Goal: Transaction & Acquisition: Purchase product/service

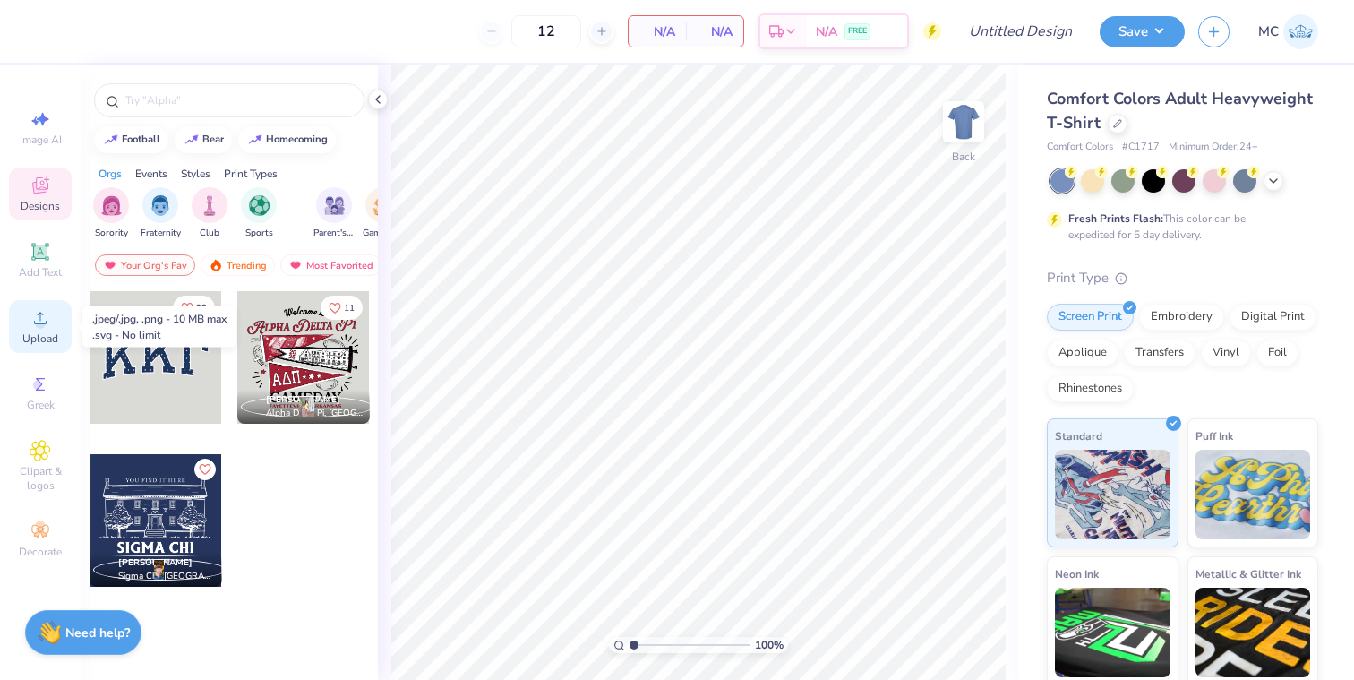
click at [31, 302] on div "Upload" at bounding box center [40, 326] width 63 height 53
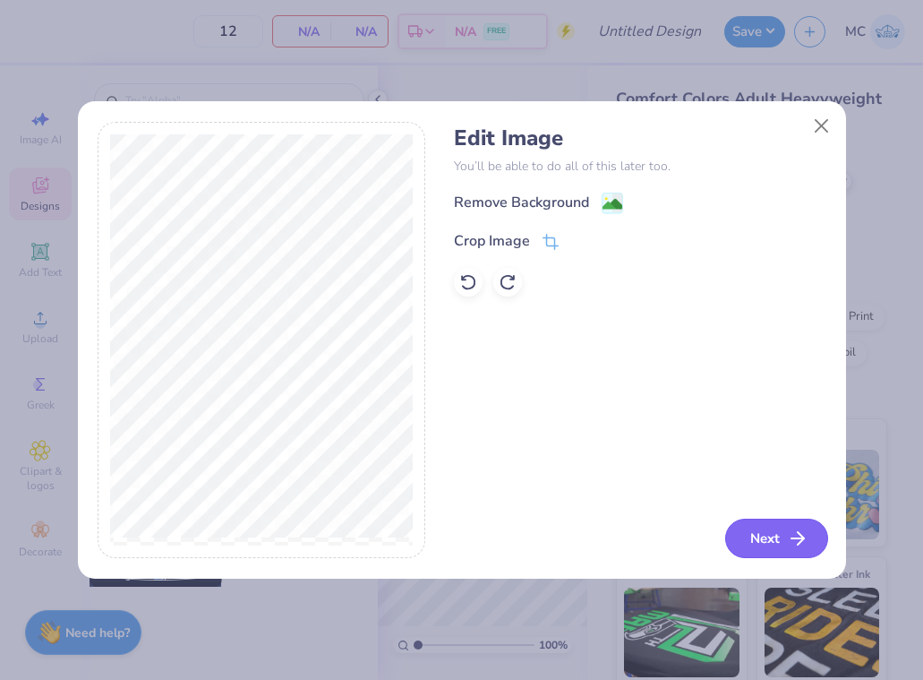
click at [785, 550] on button "Next" at bounding box center [776, 538] width 103 height 39
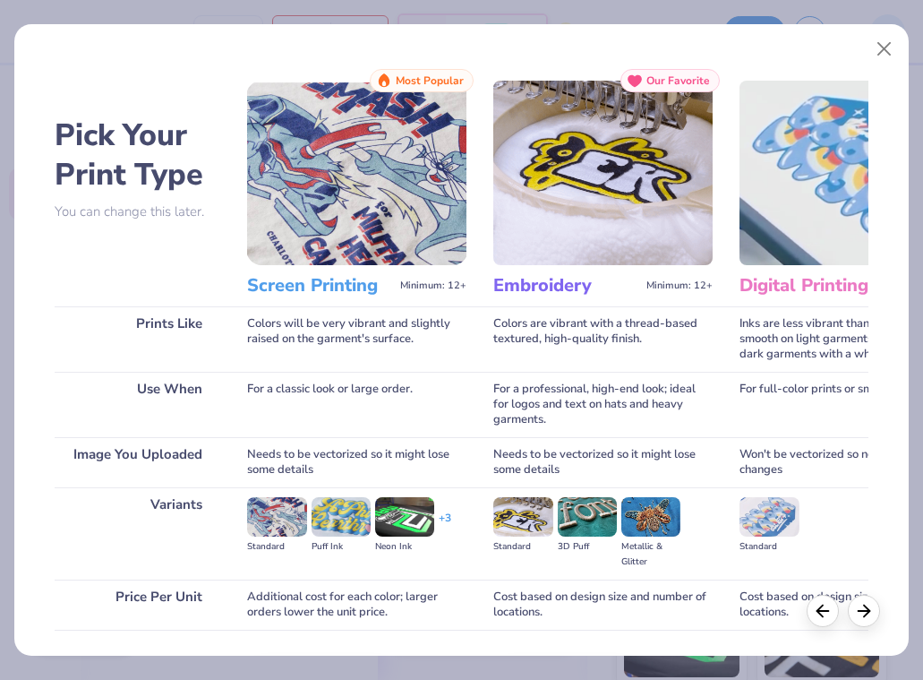
scroll to position [124, 0]
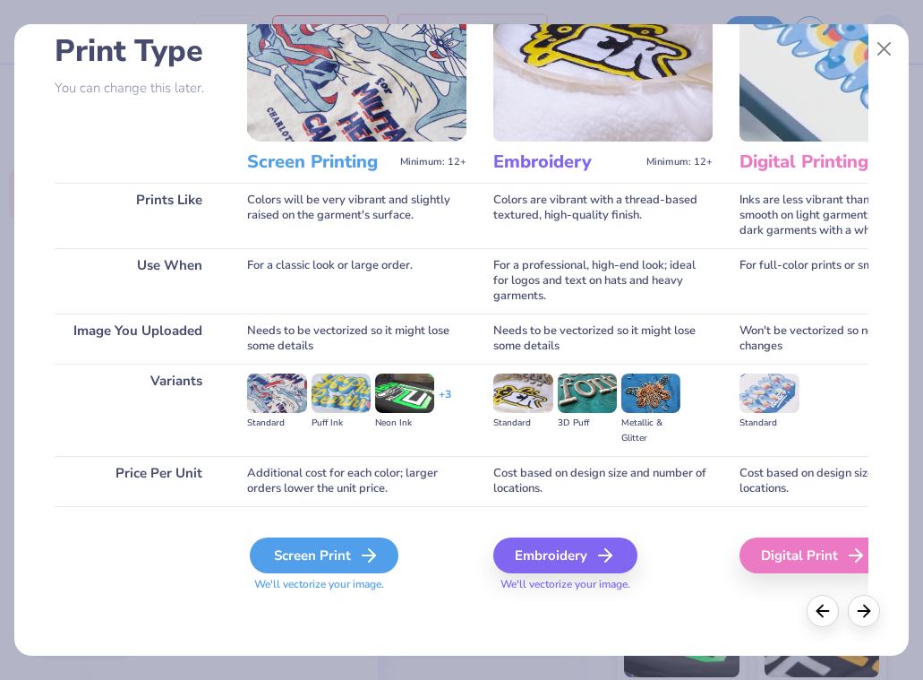
click at [343, 554] on div "Screen Print" at bounding box center [324, 555] width 149 height 36
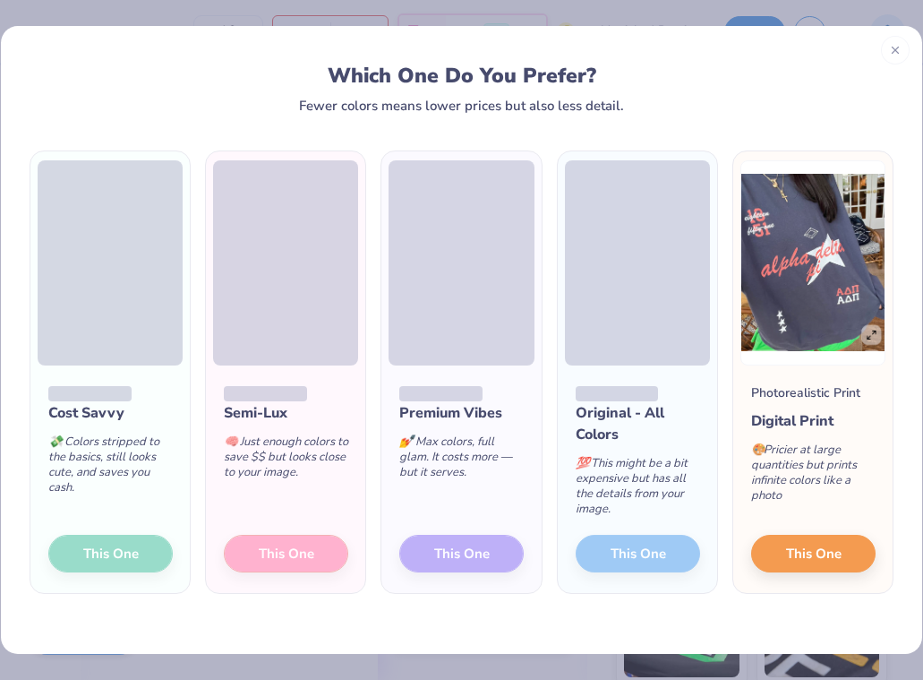
click at [107, 554] on div "Cost Savvy 💸 Colors stripped to the basics, still looks cute, and saves you cas…" at bounding box center [109, 479] width 159 height 228
click at [109, 557] on div "Cost Savvy 💸 Colors stripped to the basics, still looks cute, and saves you cas…" at bounding box center [109, 479] width 159 height 228
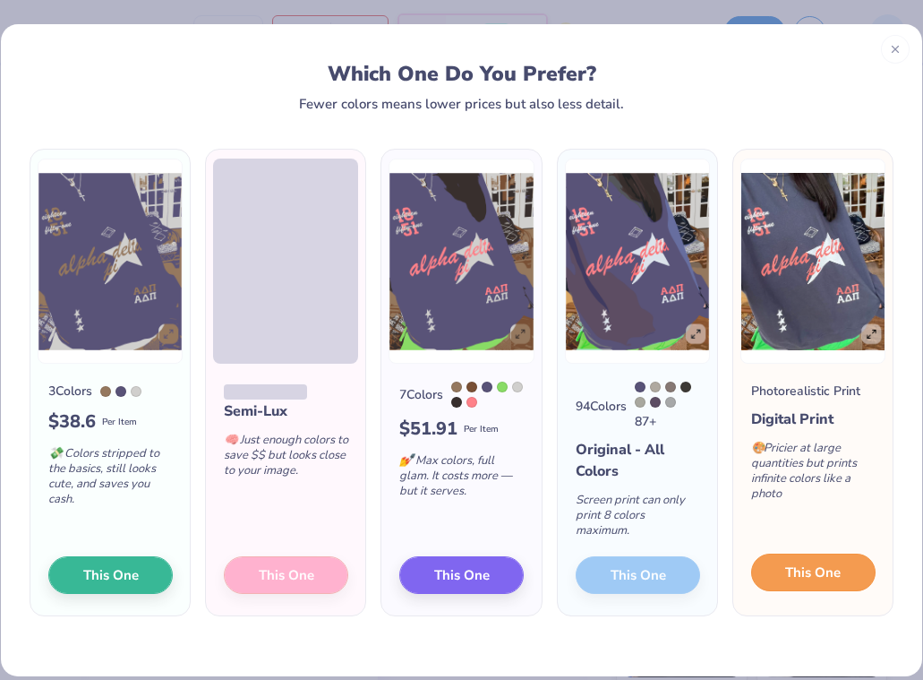
click at [791, 562] on span "This One" at bounding box center [813, 572] width 56 height 21
